Goal: Navigation & Orientation: Find specific page/section

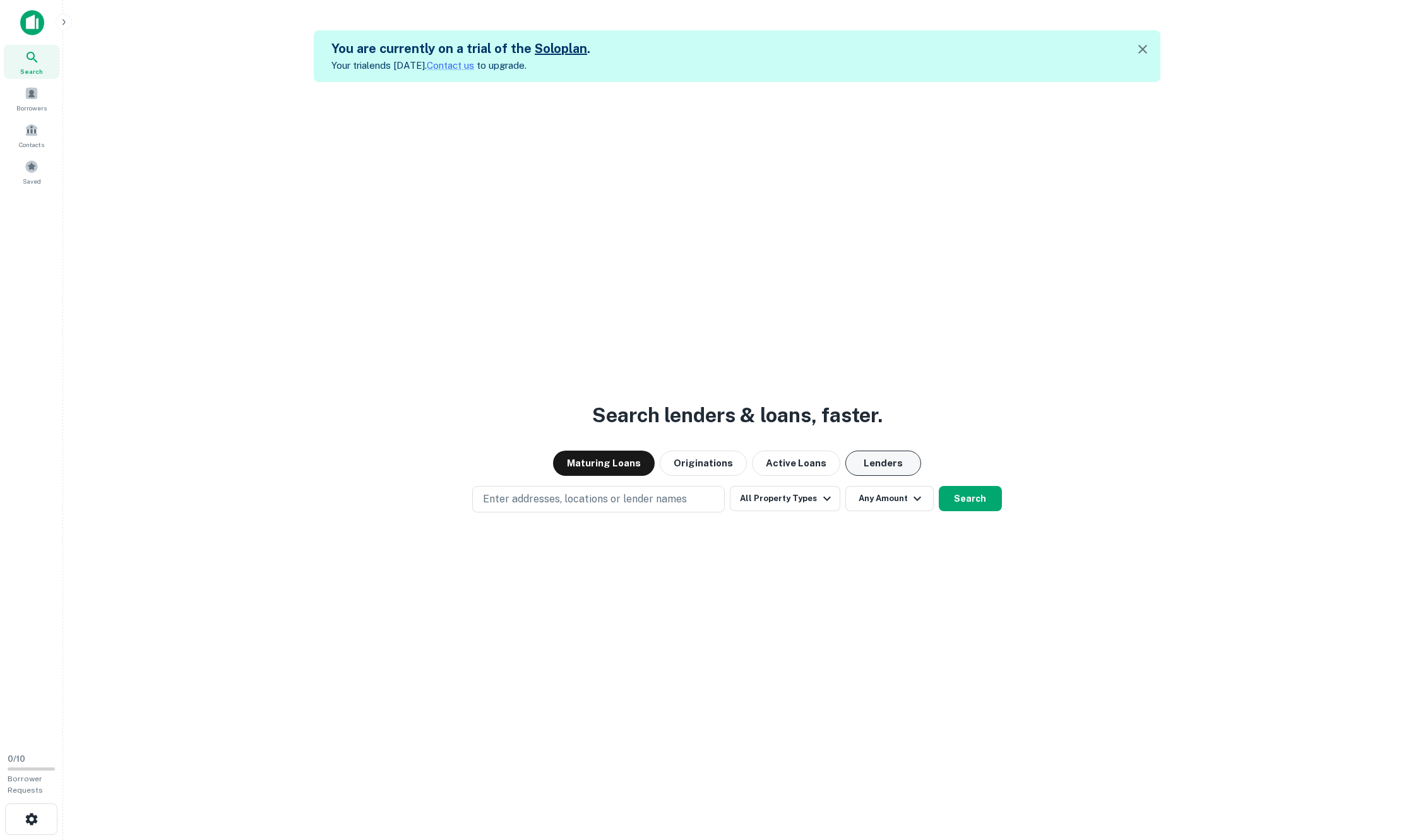
click at [890, 463] on button "Lenders" at bounding box center [883, 463] width 75 height 25
click at [608, 460] on button "Maturing Loans" at bounding box center [603, 463] width 102 height 25
click at [689, 454] on button "Originations" at bounding box center [704, 463] width 87 height 25
click at [773, 454] on button "Active Loans" at bounding box center [796, 463] width 88 height 25
click at [824, 496] on icon "button" at bounding box center [827, 498] width 15 height 15
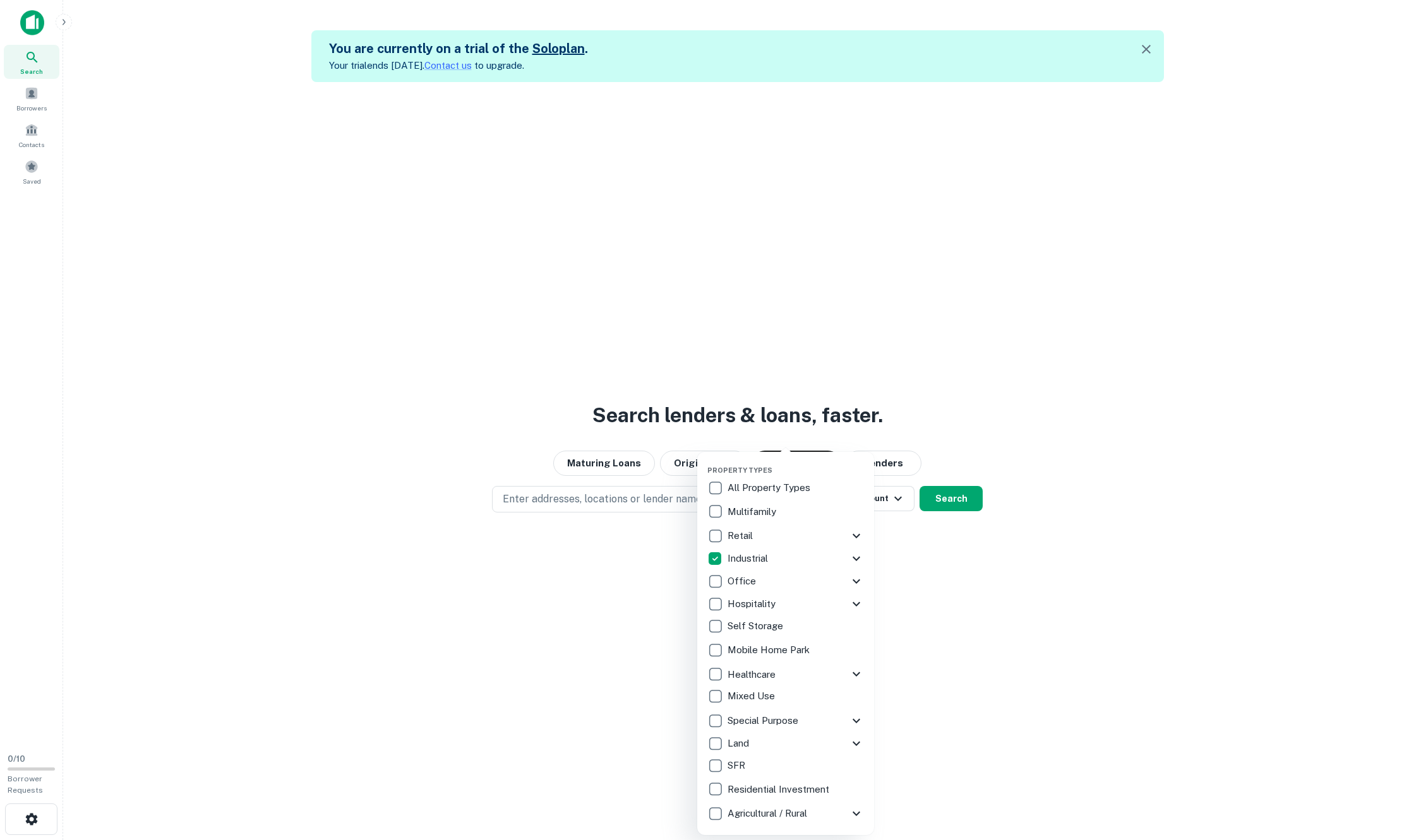
click at [948, 541] on div at bounding box center [710, 420] width 1421 height 840
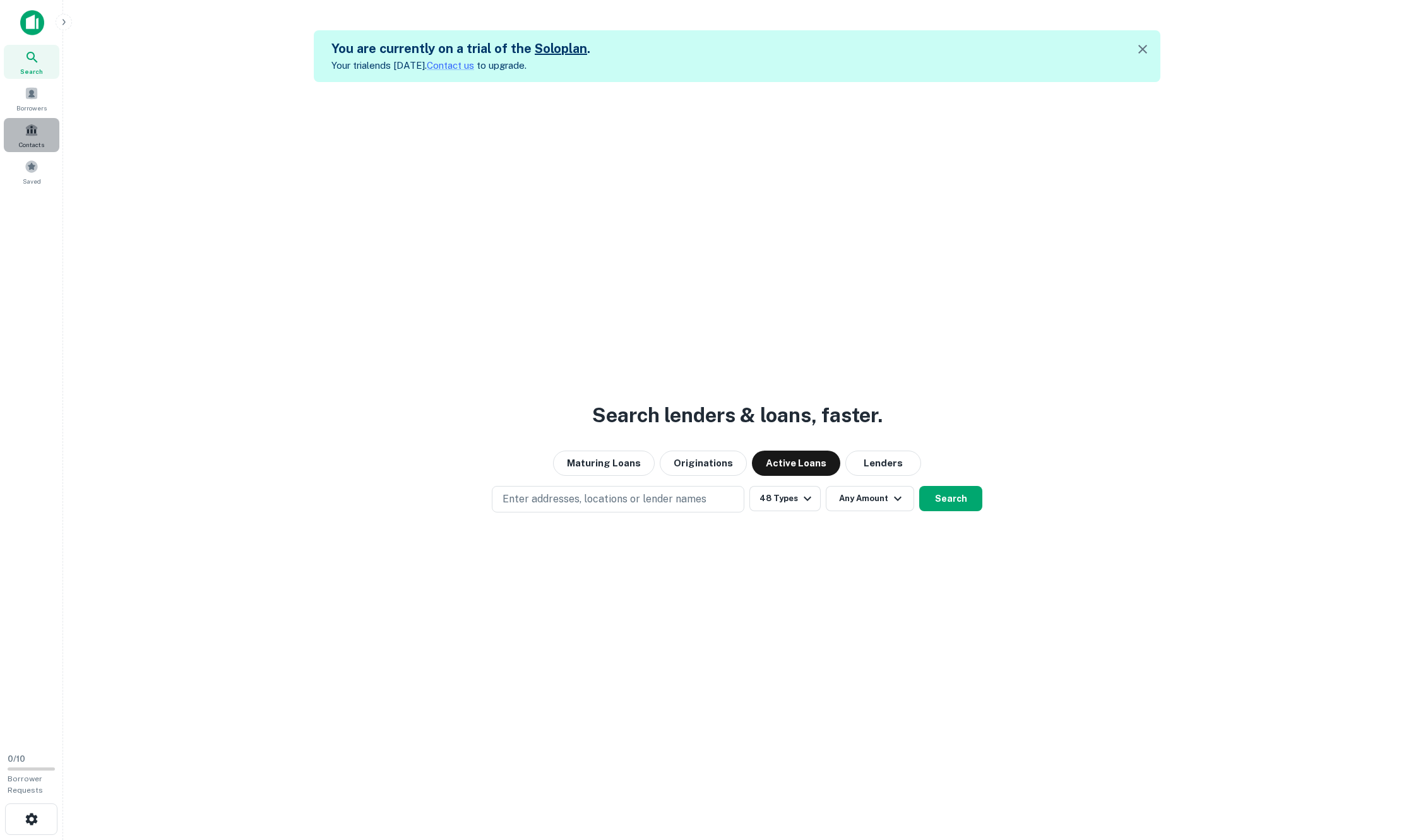
click at [37, 133] on span at bounding box center [32, 130] width 14 height 14
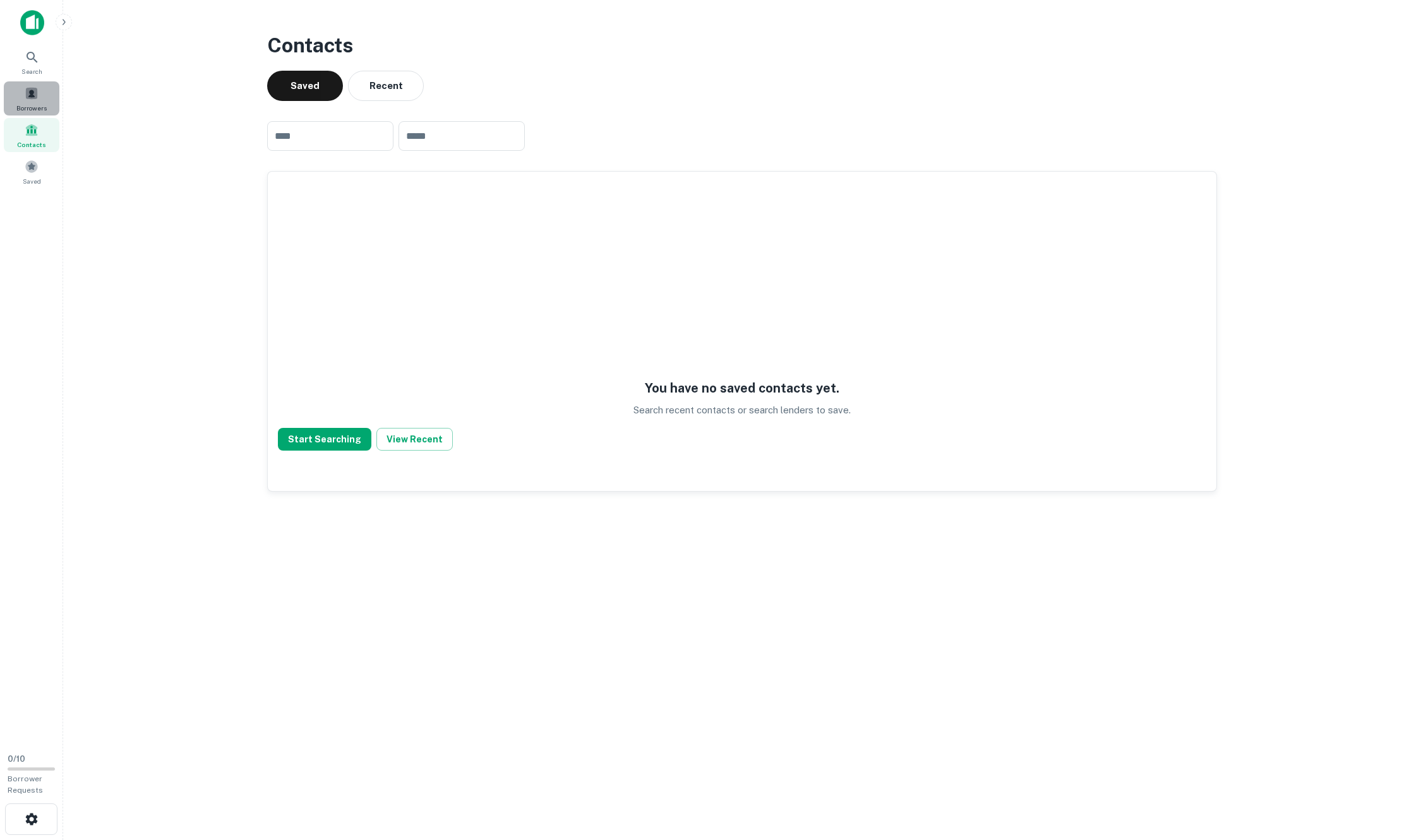
click at [33, 90] on span at bounding box center [32, 94] width 14 height 14
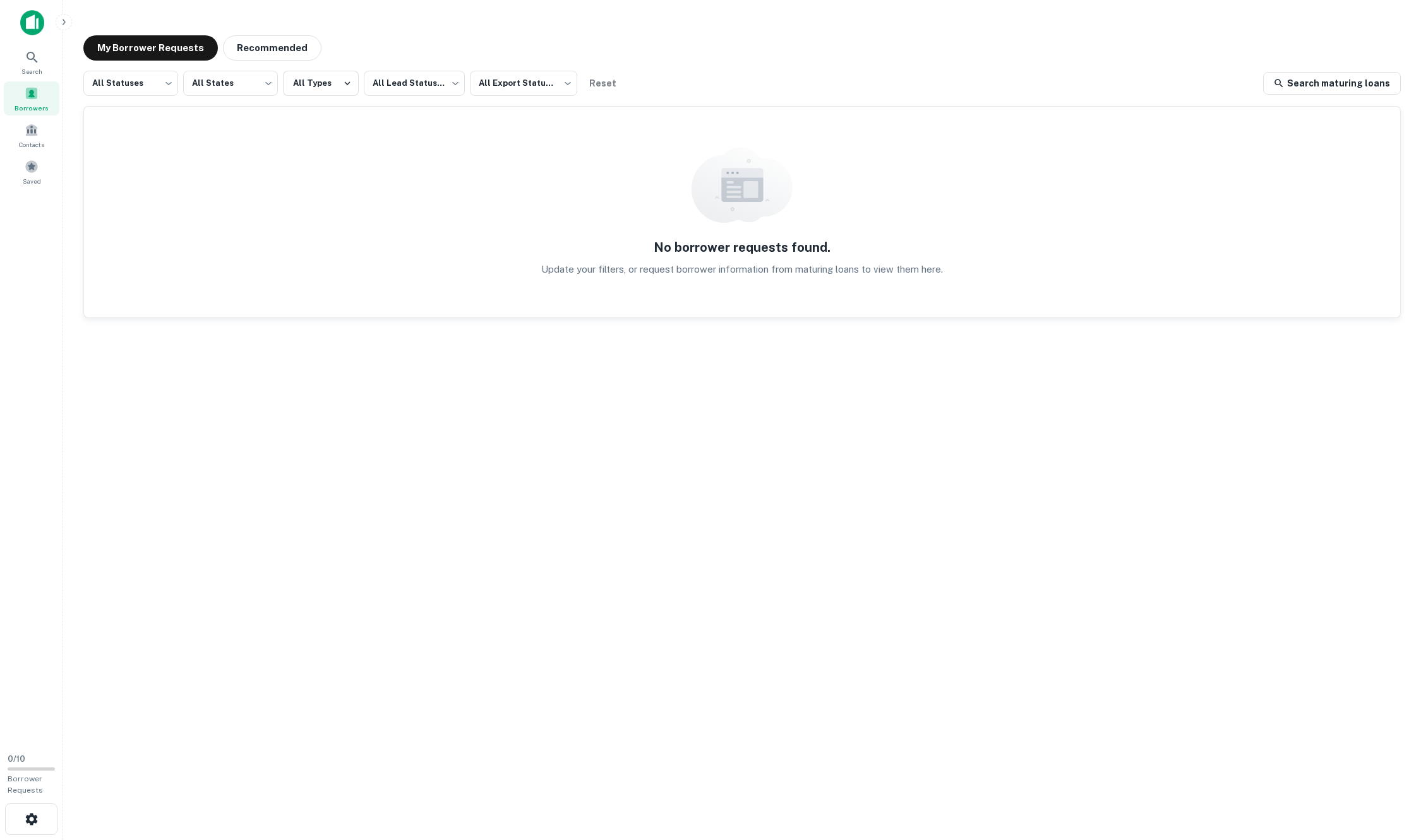
click at [33, 13] on img at bounding box center [32, 22] width 24 height 25
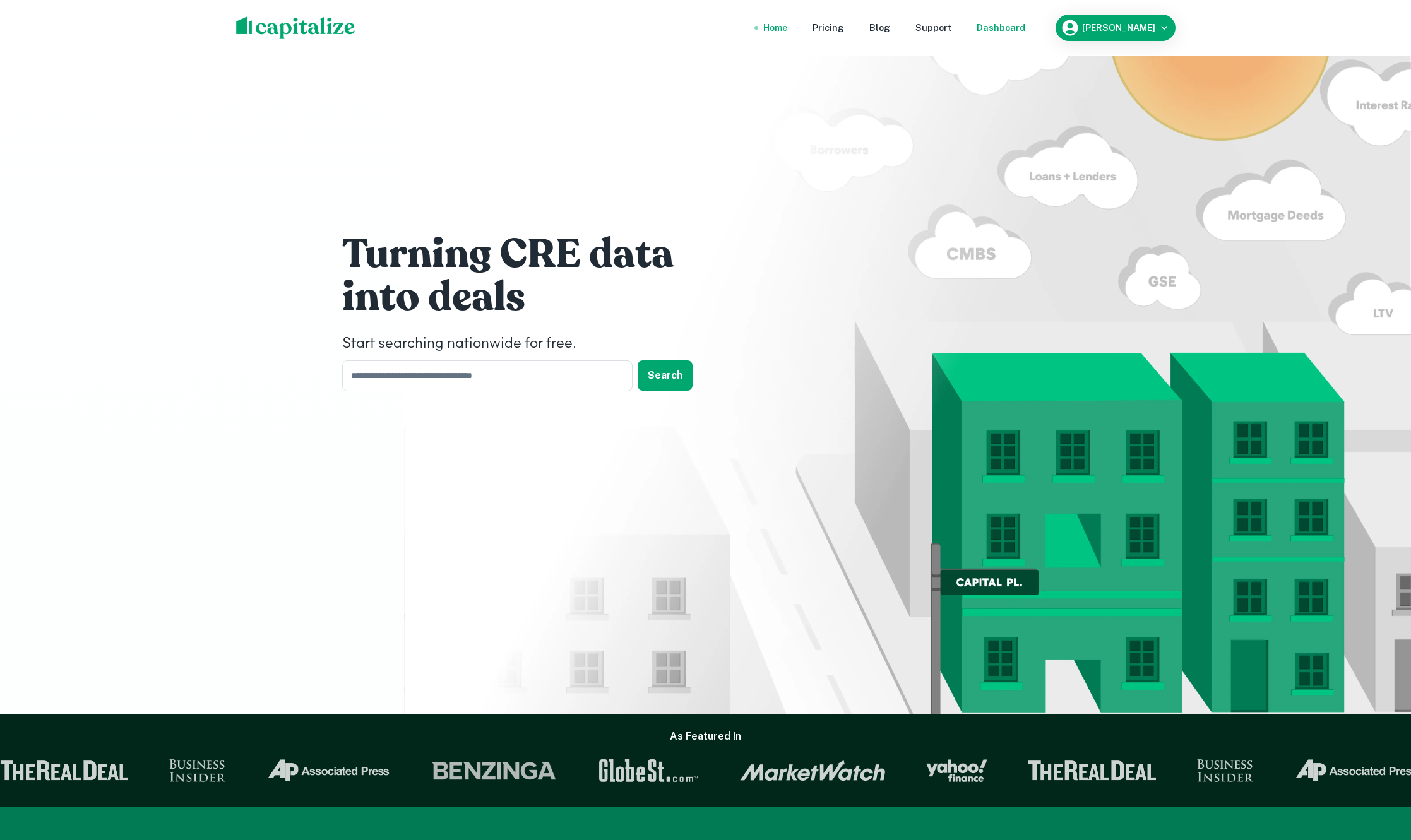
click at [988, 23] on div "Dashboard" at bounding box center [1001, 28] width 48 height 14
